Goal: Task Accomplishment & Management: Use online tool/utility

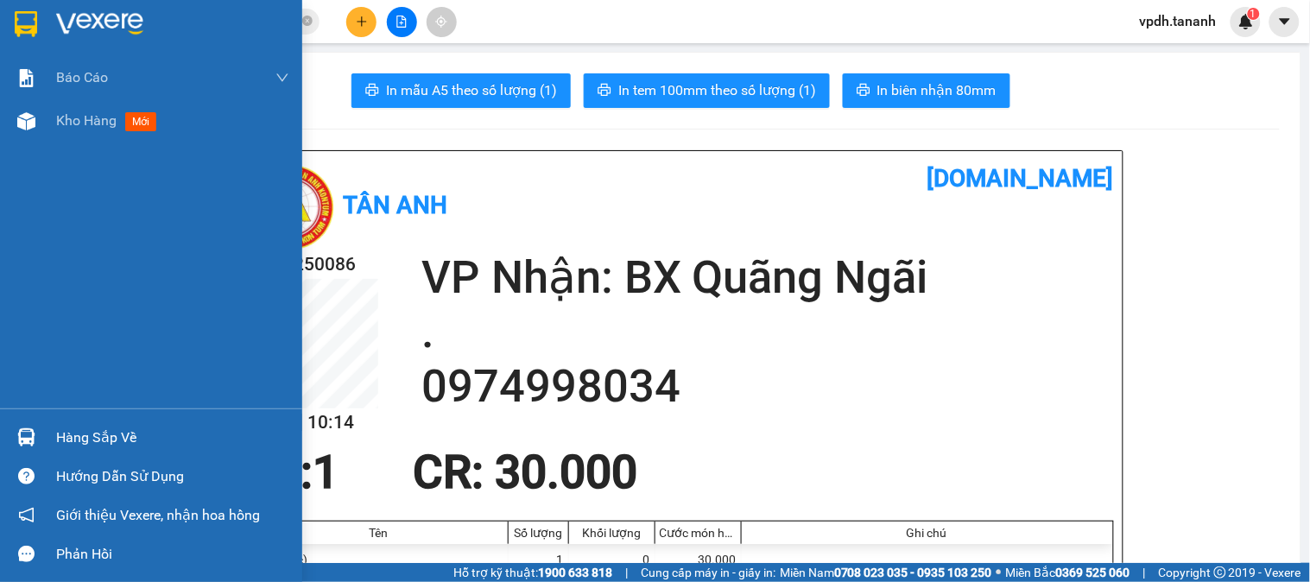
drag, startPoint x: 39, startPoint y: 20, endPoint x: 53, endPoint y: 19, distance: 13.8
click at [39, 19] on div at bounding box center [26, 24] width 30 height 30
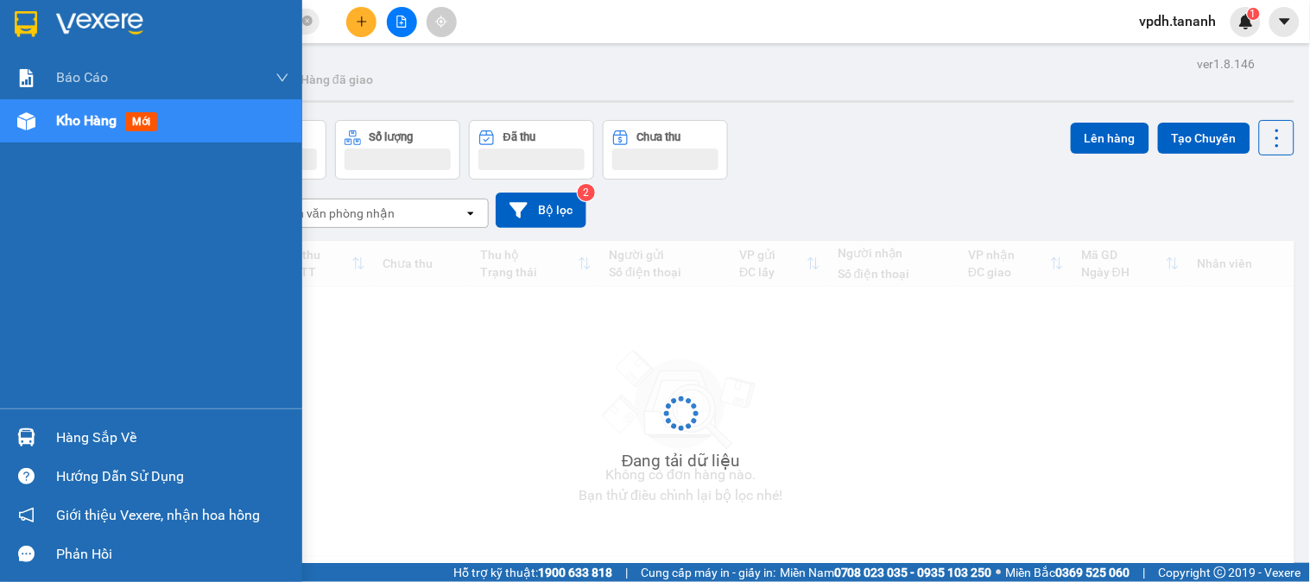
click at [88, 19] on img at bounding box center [99, 24] width 87 height 26
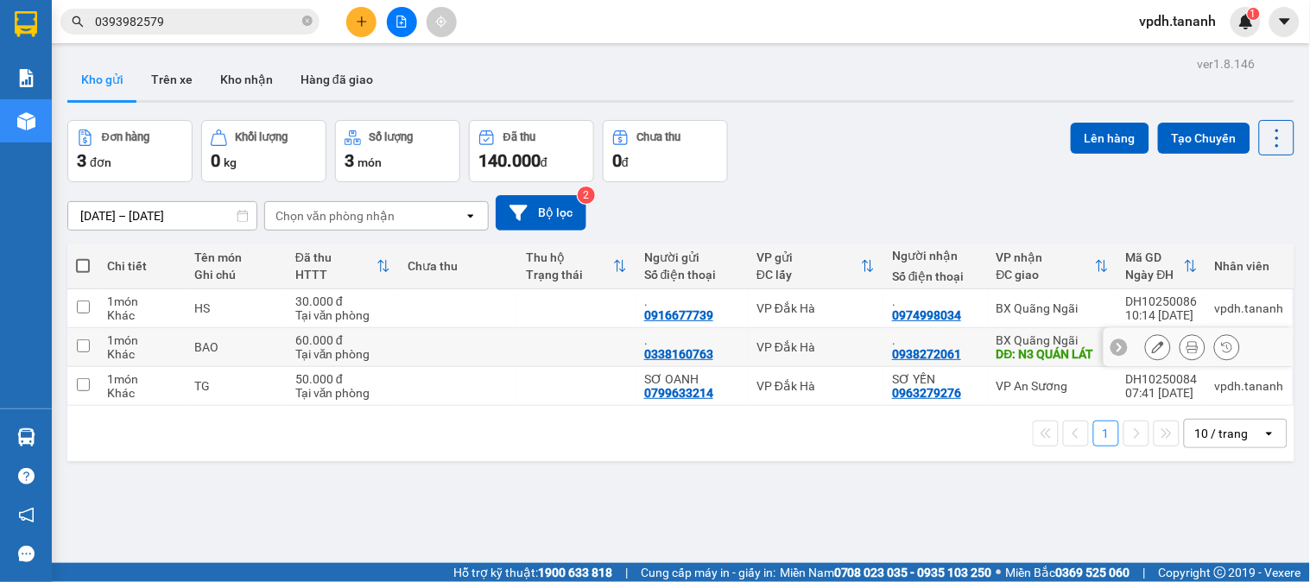
click at [81, 345] on input "checkbox" at bounding box center [83, 345] width 13 height 13
checkbox input "true"
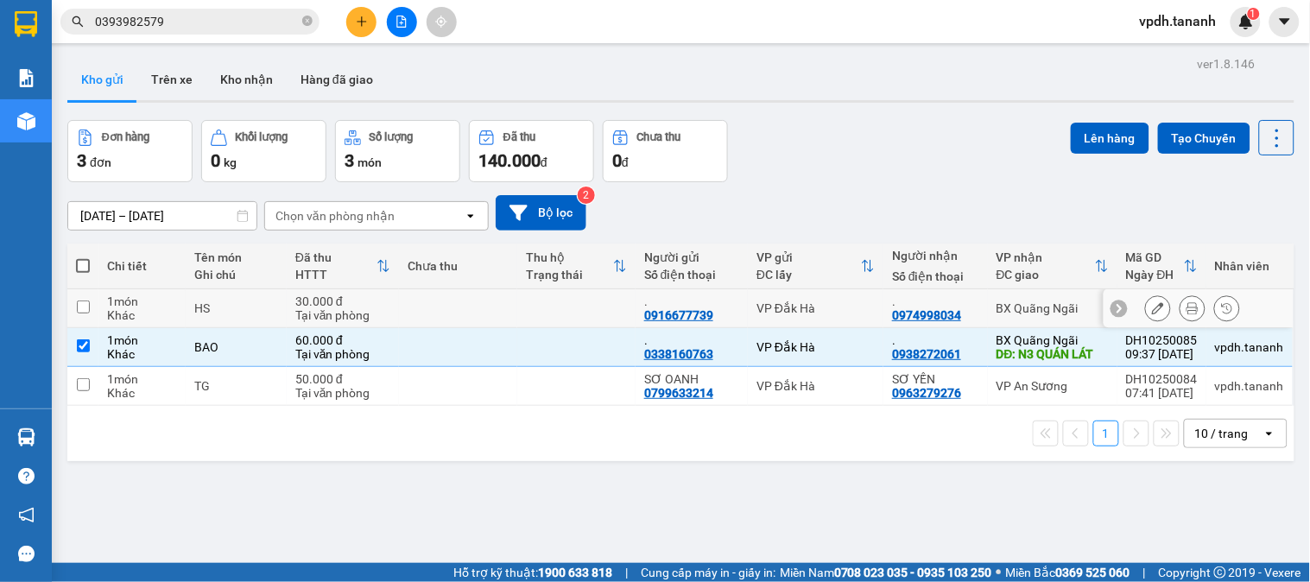
click at [78, 313] on input "checkbox" at bounding box center [83, 307] width 13 height 13
checkbox input "true"
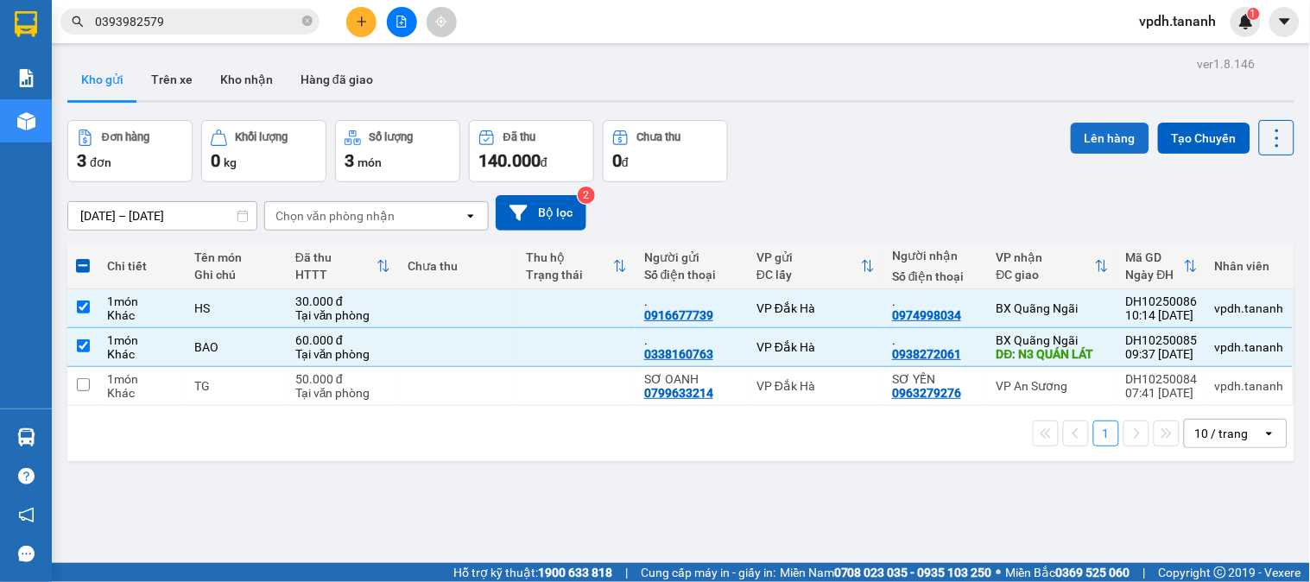
click at [1083, 135] on button "Lên hàng" at bounding box center [1110, 138] width 79 height 31
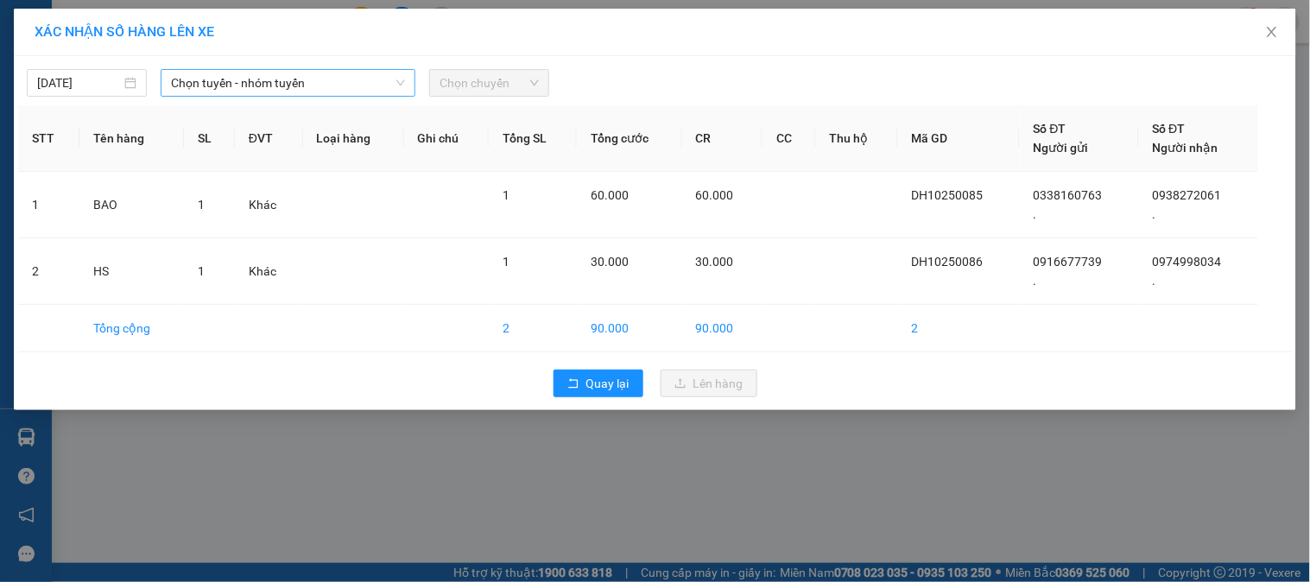
click at [349, 84] on span "Chọn tuyến - nhóm tuyến" at bounding box center [288, 83] width 234 height 26
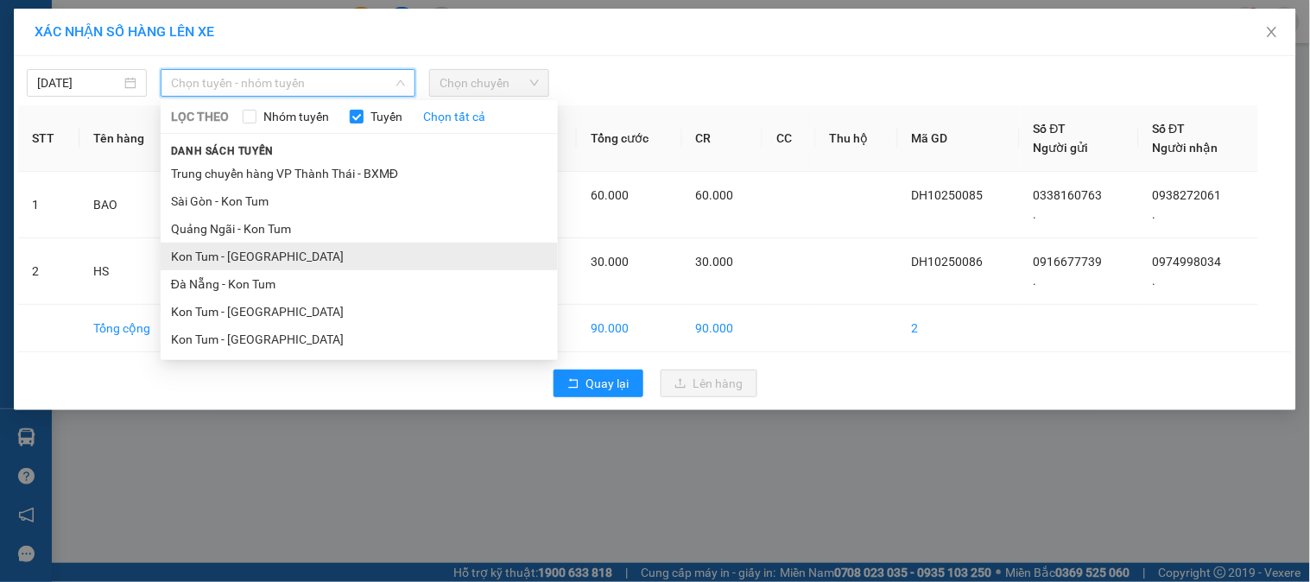
click at [315, 256] on li "Kon Tum - [GEOGRAPHIC_DATA]" at bounding box center [359, 257] width 397 height 28
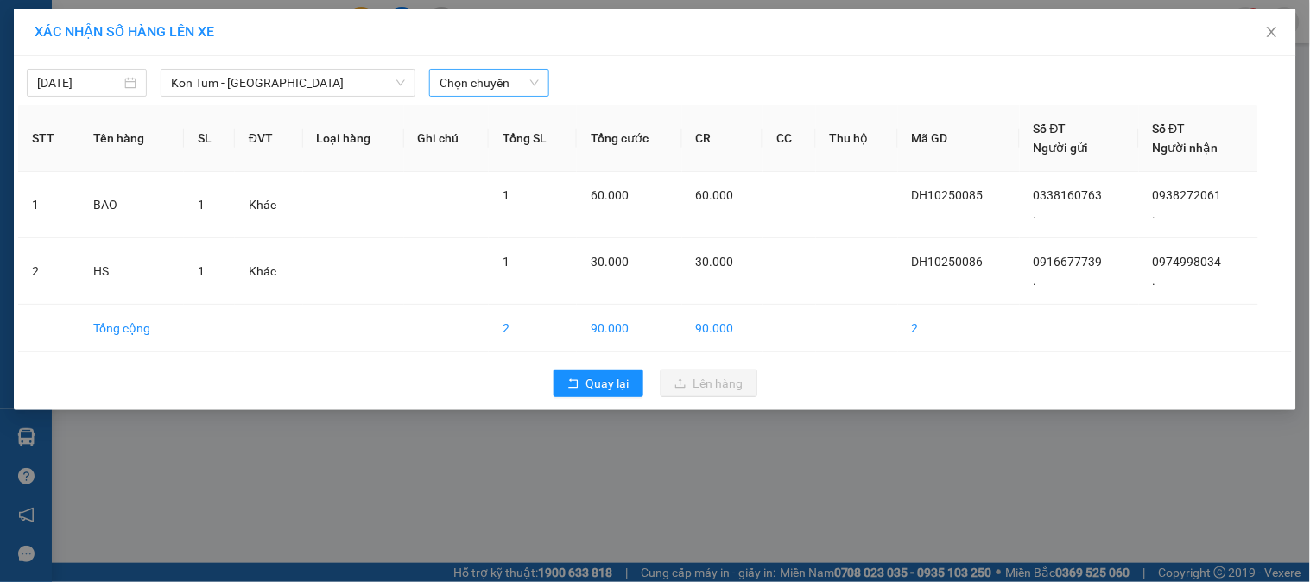
click at [503, 87] on div "Chọn chuyến" at bounding box center [489, 83] width 134 height 28
click at [503, 86] on span "Chọn chuyến" at bounding box center [489, 83] width 99 height 26
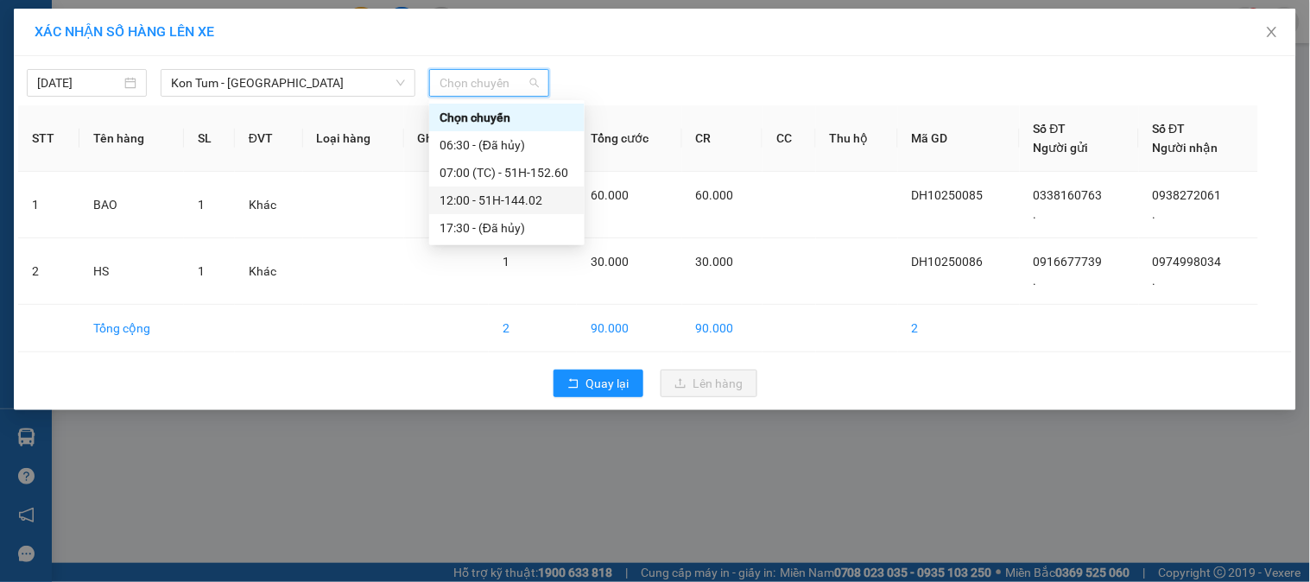
click at [496, 196] on div "12:00 - 51H-144.02" at bounding box center [507, 200] width 135 height 19
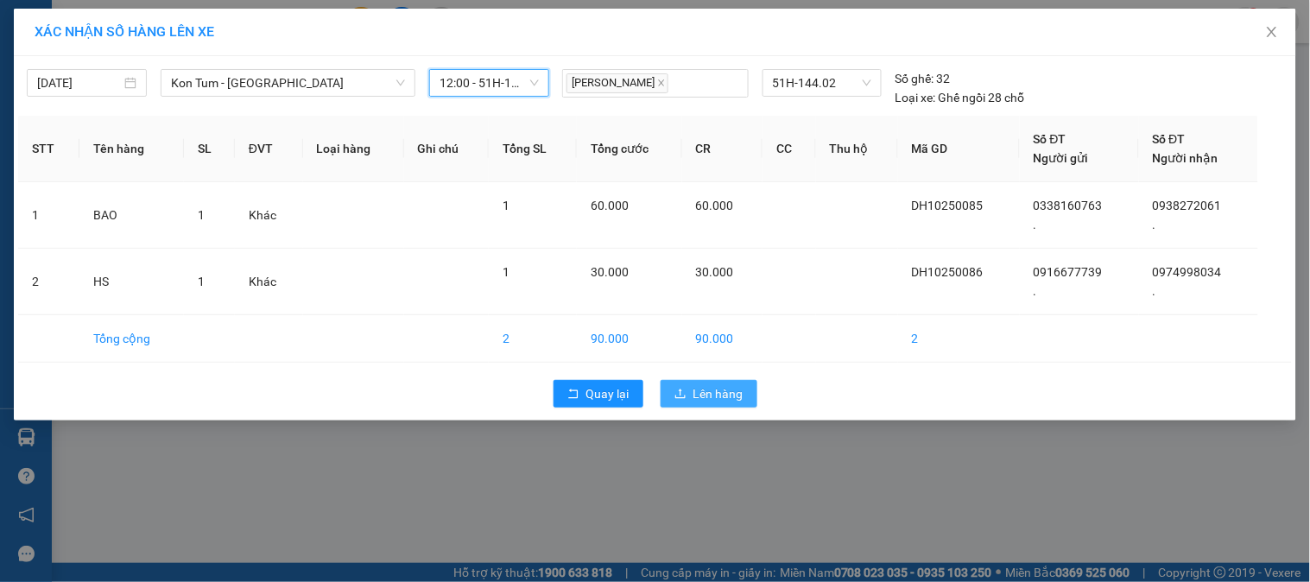
click at [712, 398] on span "Lên hàng" at bounding box center [718, 393] width 50 height 19
